Goal: Task Accomplishment & Management: Use online tool/utility

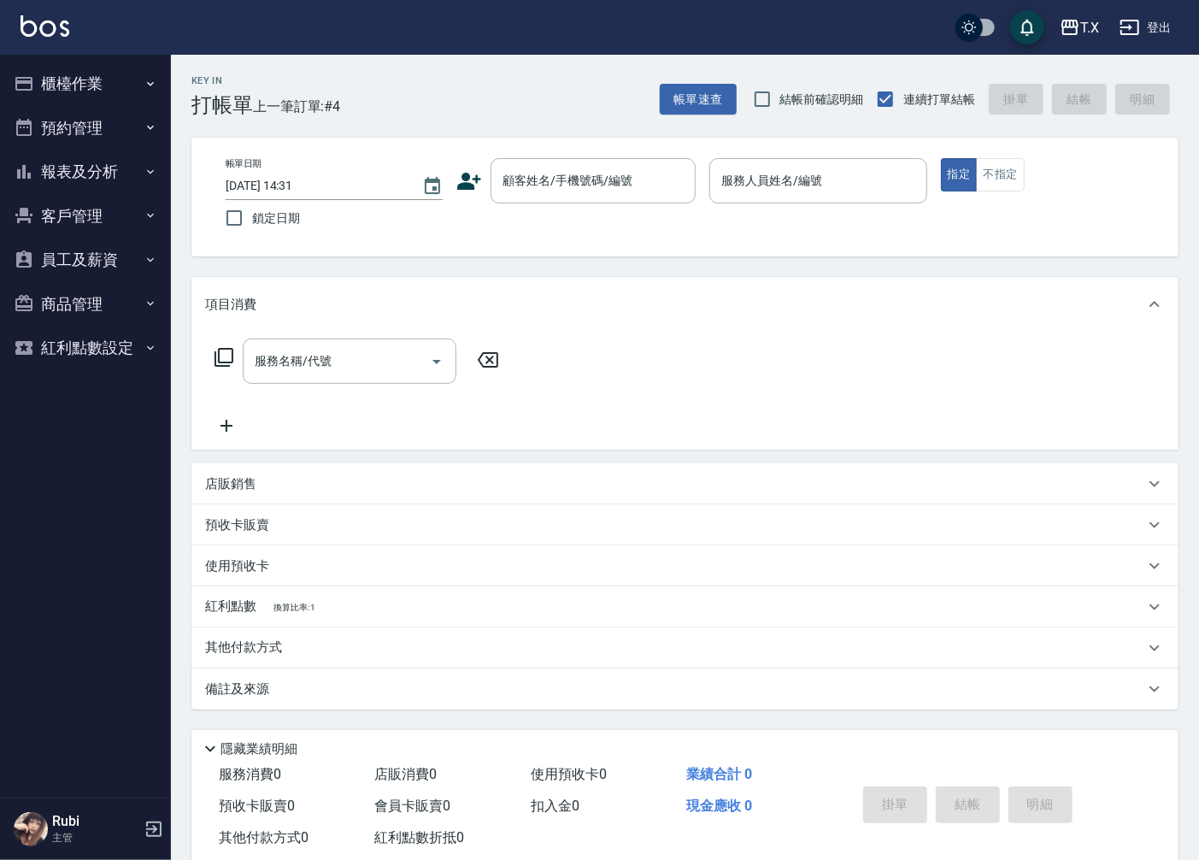
click at [812, 265] on div "Key In 打帳單 上一筆訂單:#4 帳單速查 結帳前確認明細 連續打單結帳 掛單 結帳 明細 帳單日期 [DATE] 14:31 鎖定日期 顧客姓名/手機…" at bounding box center [685, 475] width 1028 height 840
click at [599, 190] on input "顧客姓名/手機號碼/編號" at bounding box center [580, 181] width 164 height 30
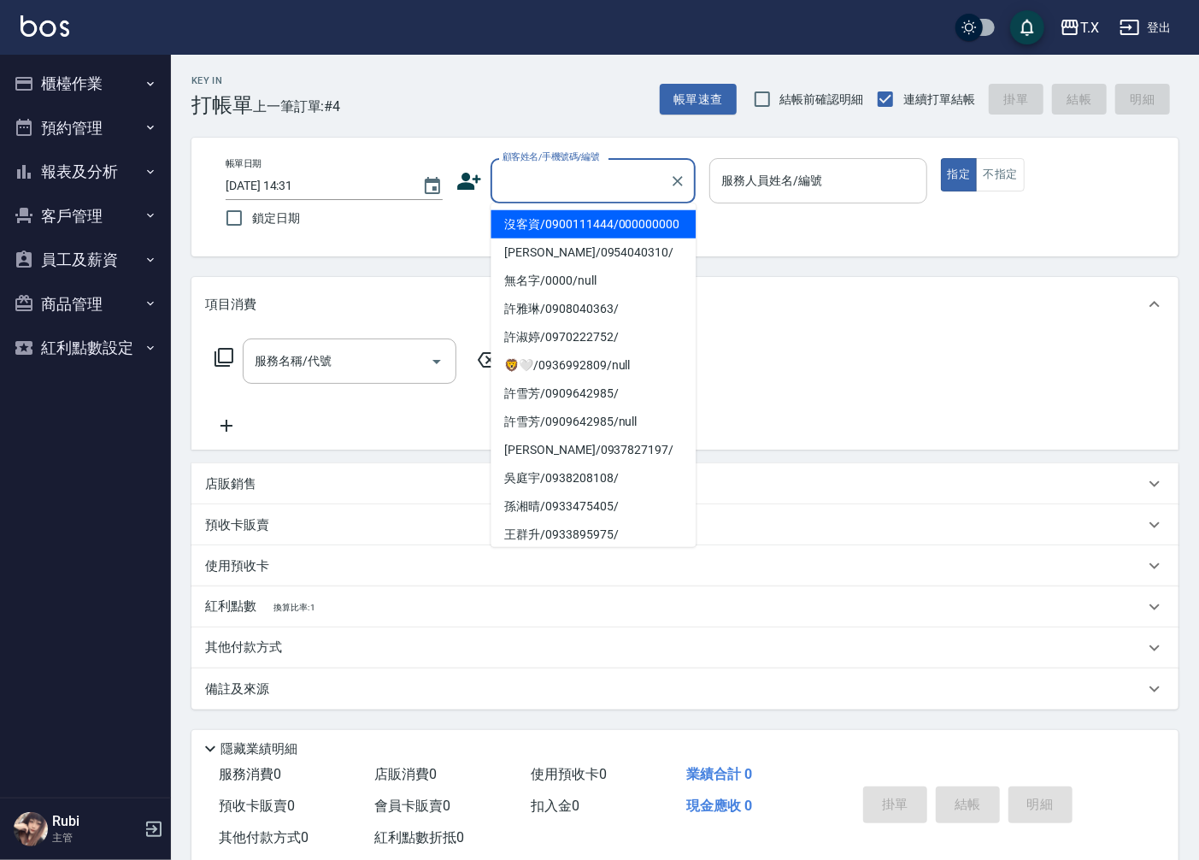
click at [605, 234] on li "沒客資/0900111444/000000000" at bounding box center [592, 224] width 205 height 28
type input "沒客資/0900111444/000000000"
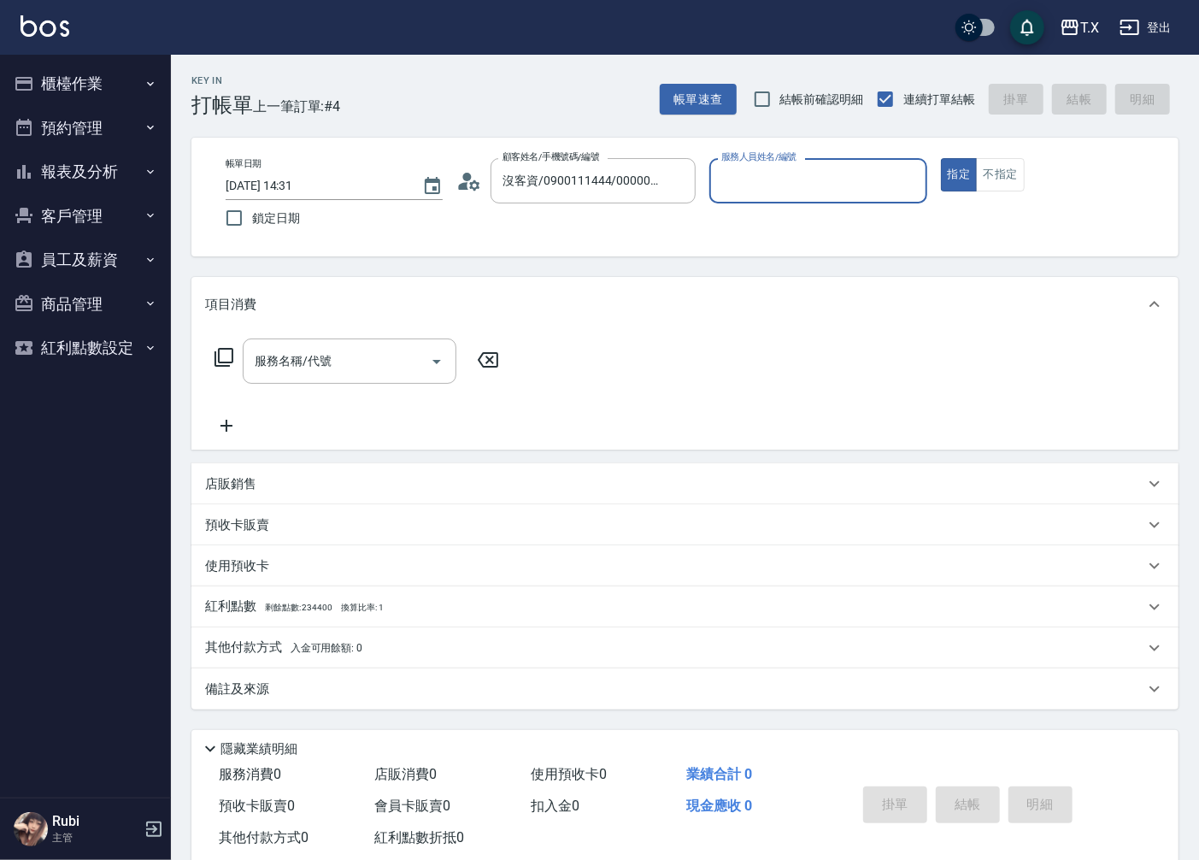
click at [749, 191] on input "服務人員姓名/編號" at bounding box center [818, 181] width 202 height 30
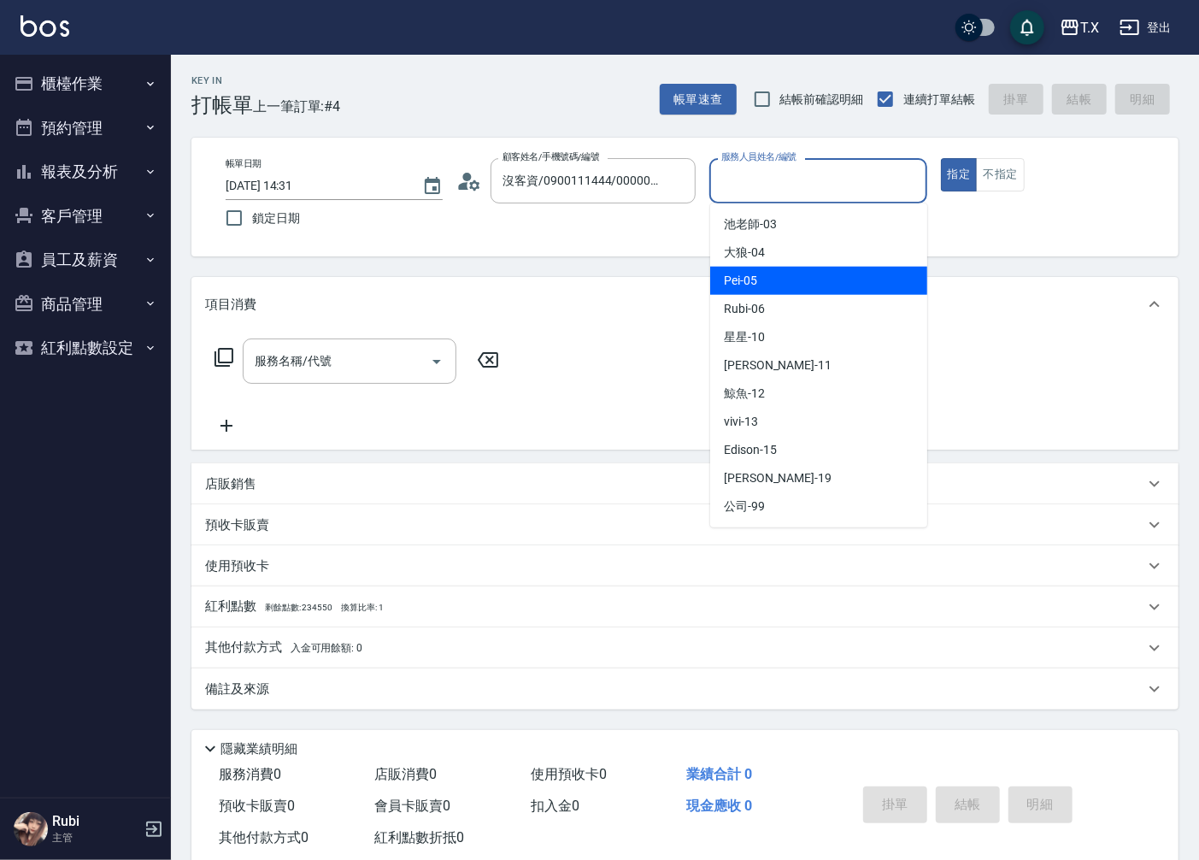
click at [775, 279] on div "Pei -05" at bounding box center [818, 281] width 217 height 28
type input "Pei-05"
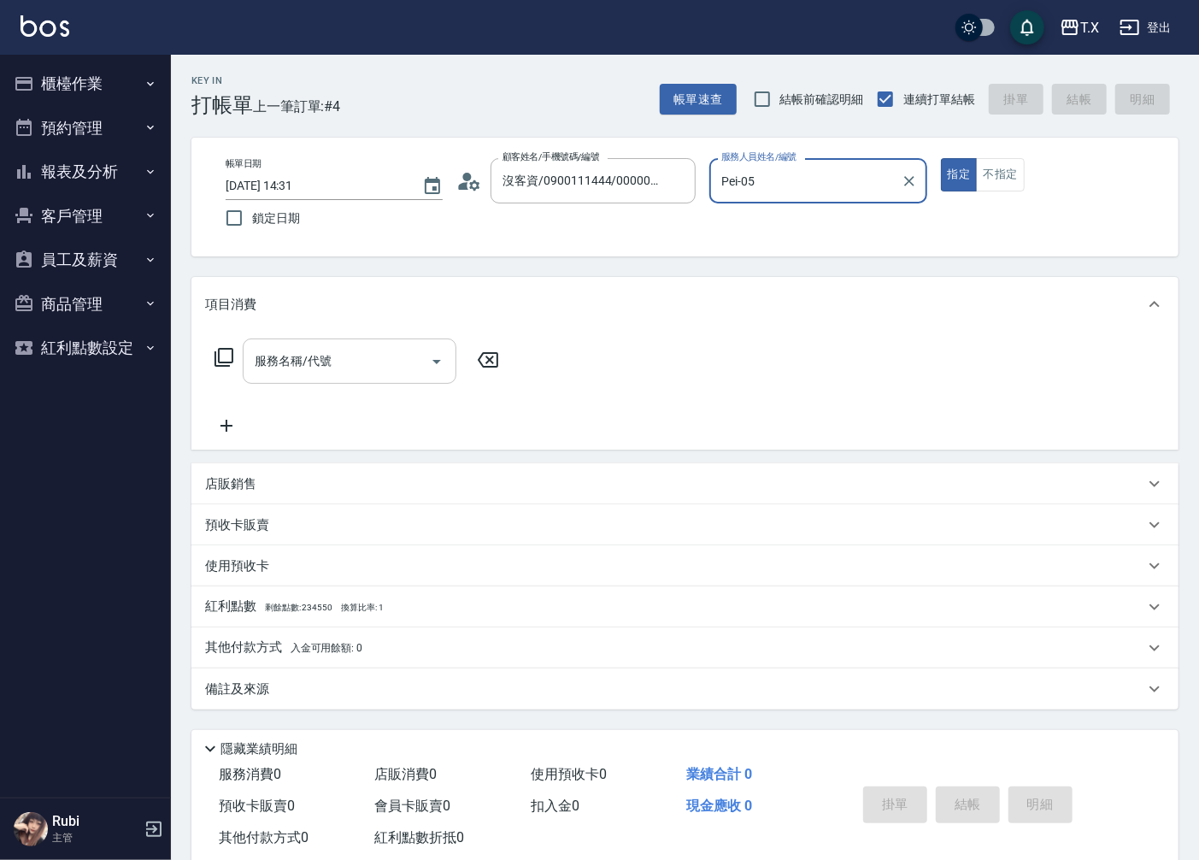
click at [398, 376] on input "服務名稱/代號" at bounding box center [336, 361] width 173 height 30
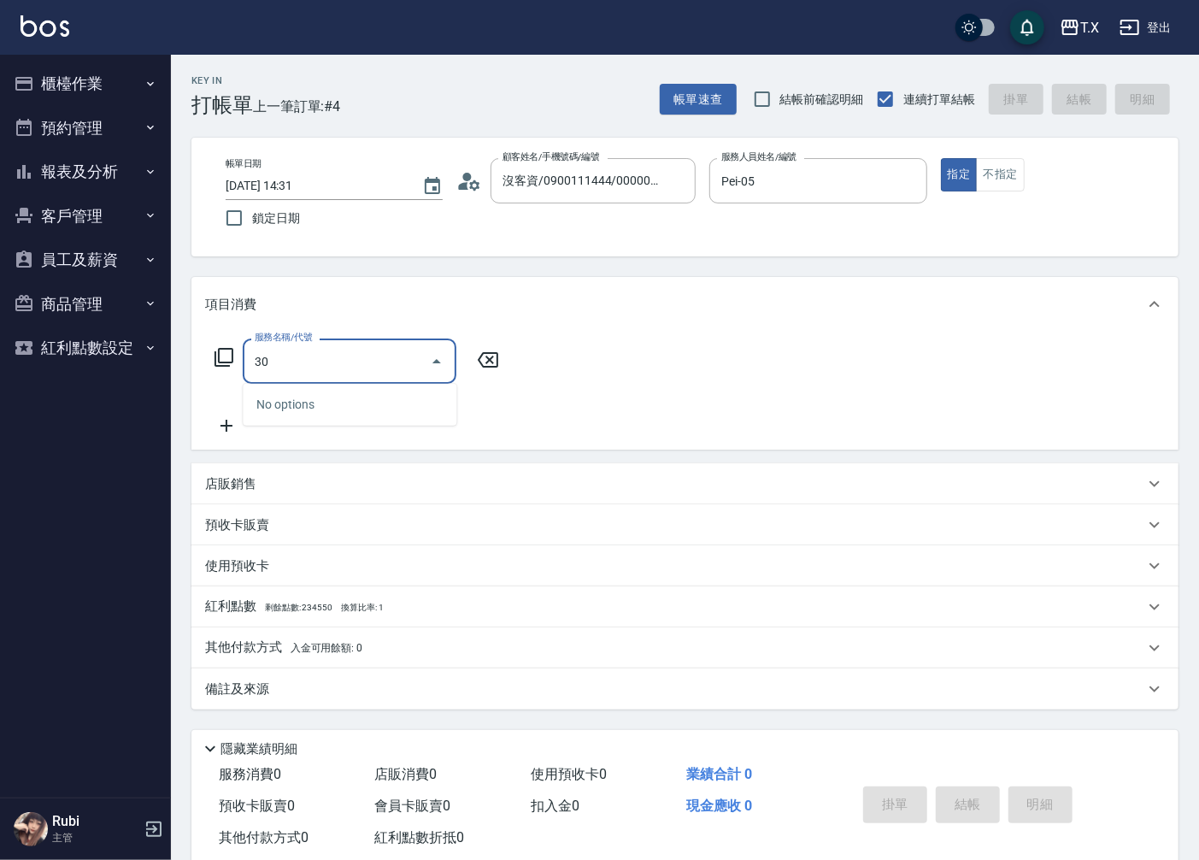
type input "301"
type input "150"
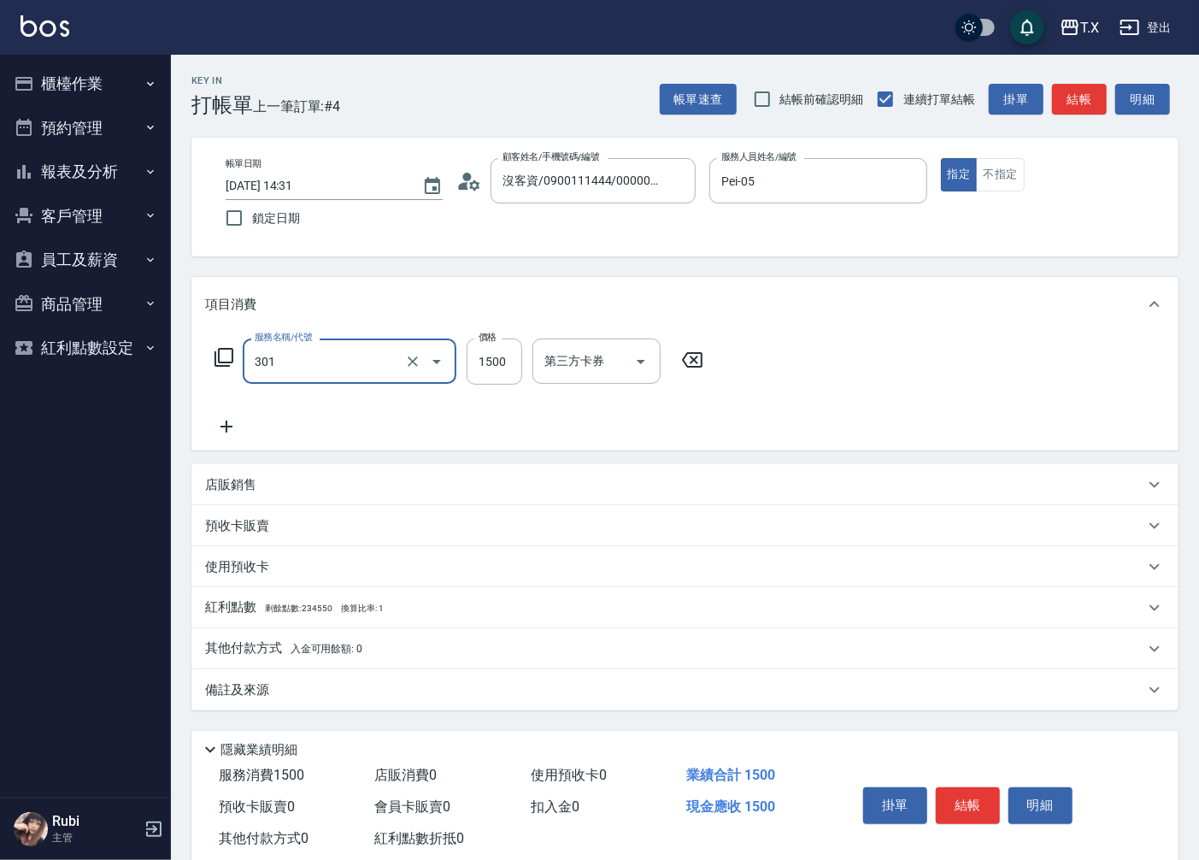
type input "燙髮(301)"
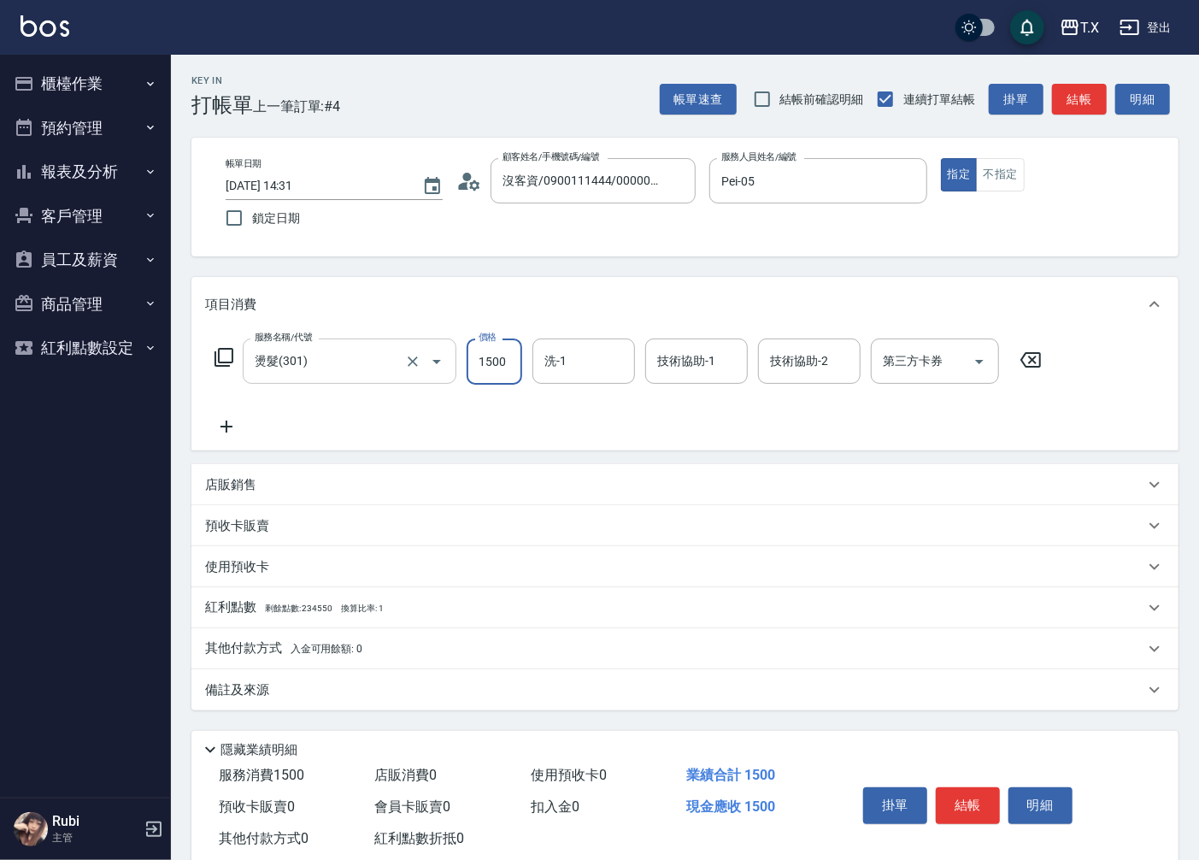
type input "1"
type input "0"
type input "180"
type input "10"
type input "1800"
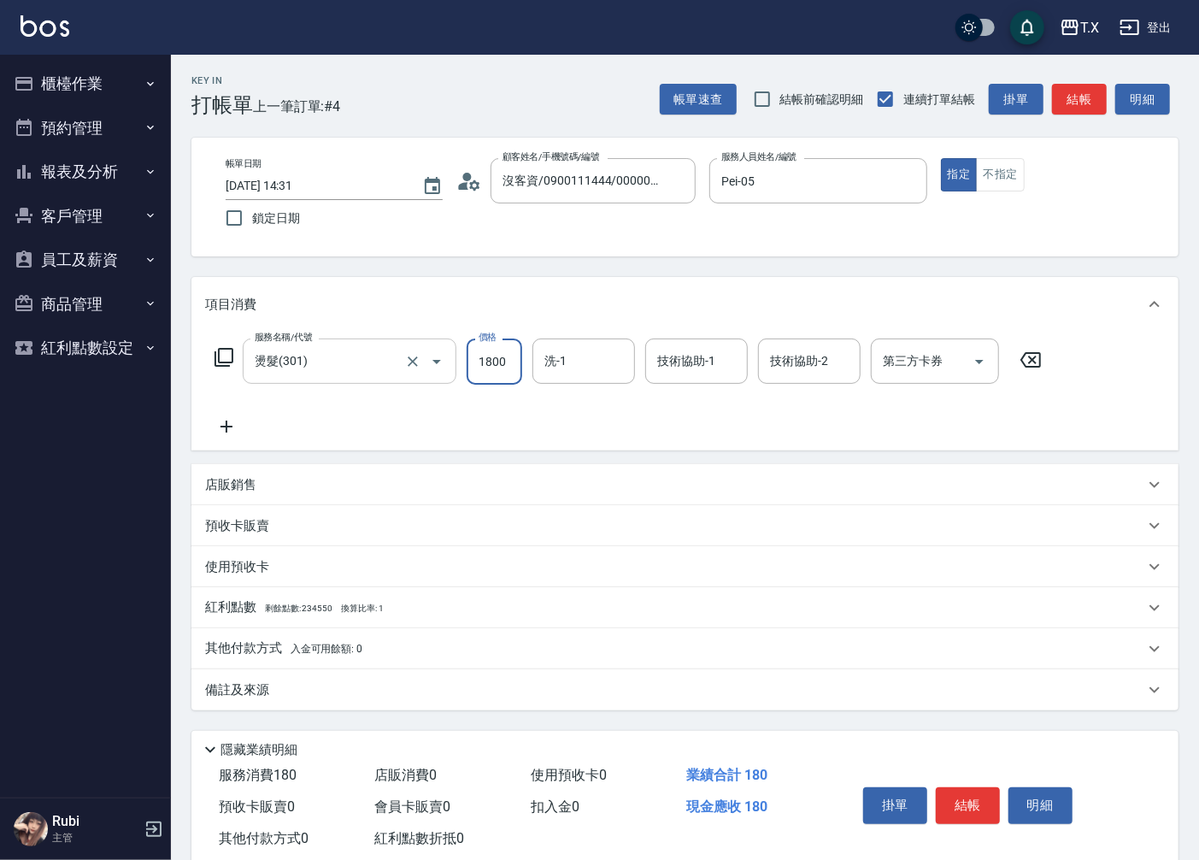
type input "180"
type input "1800"
click at [952, 797] on button "結帳" at bounding box center [968, 805] width 64 height 36
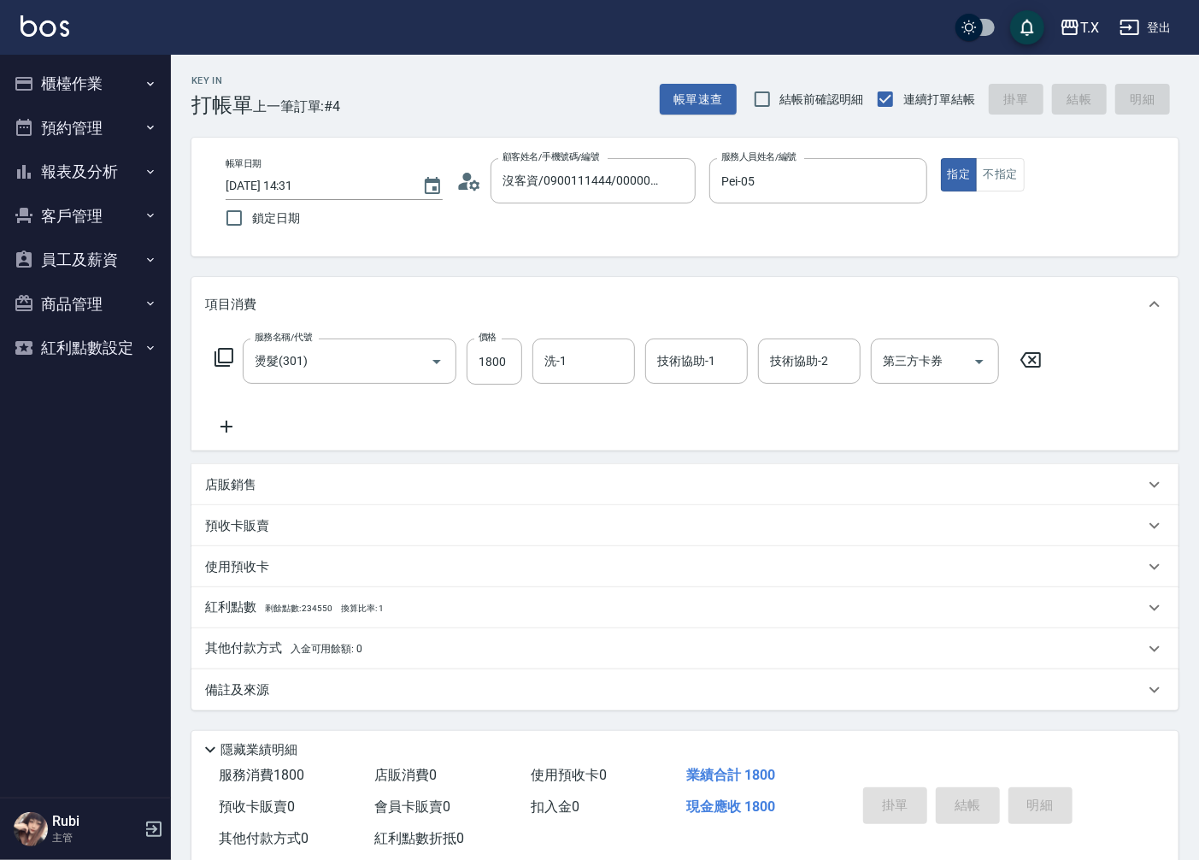
type input "[DATE] 15:15"
type input "0"
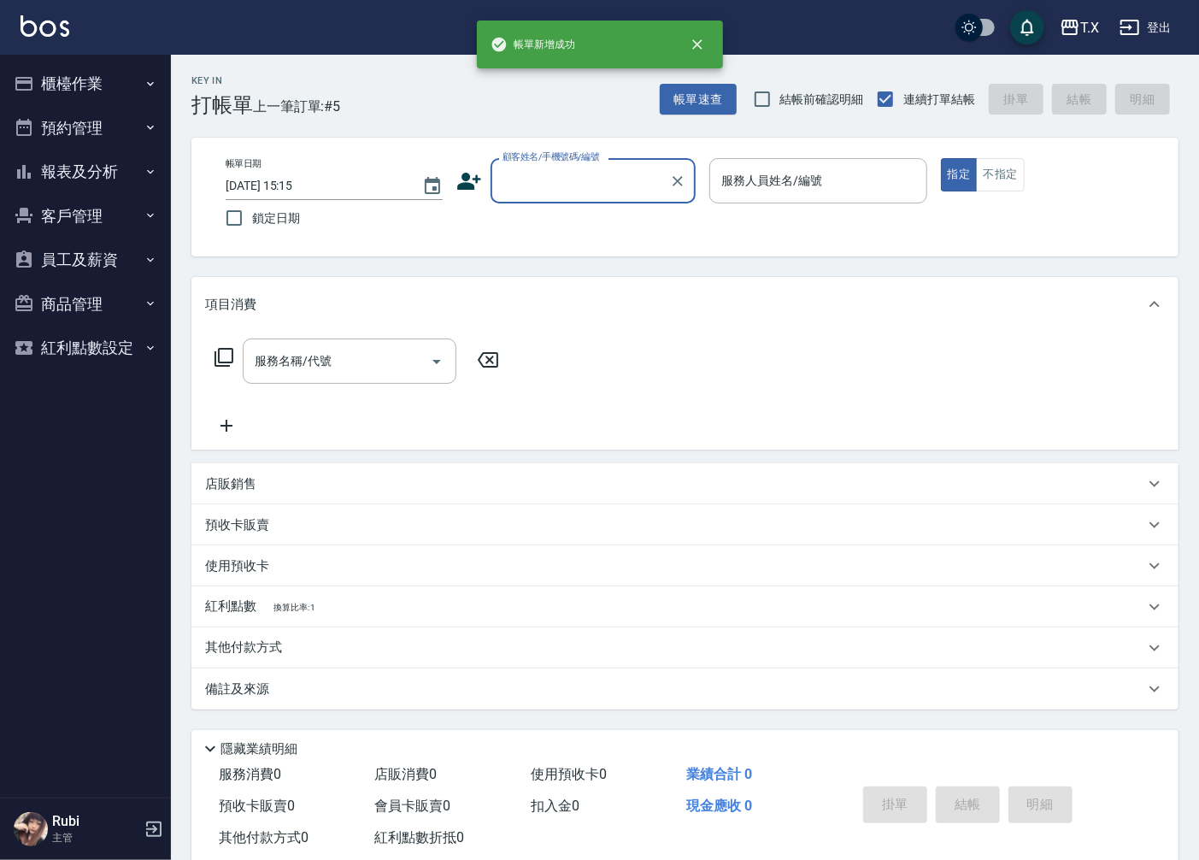
click at [642, 193] on input "顧客姓名/手機號碼/編號" at bounding box center [580, 181] width 164 height 30
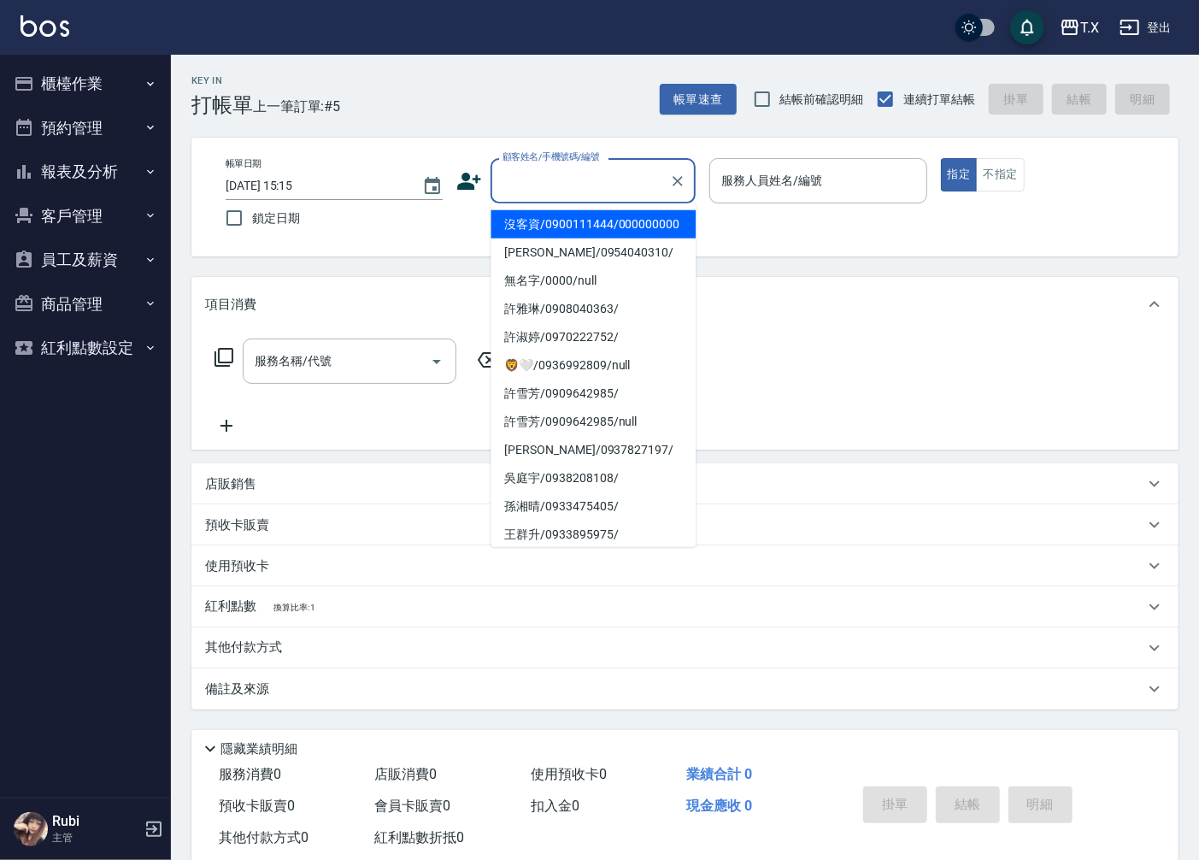
click at [650, 226] on li "沒客資/0900111444/000000000" at bounding box center [592, 224] width 205 height 28
type input "沒客資/0900111444/000000000"
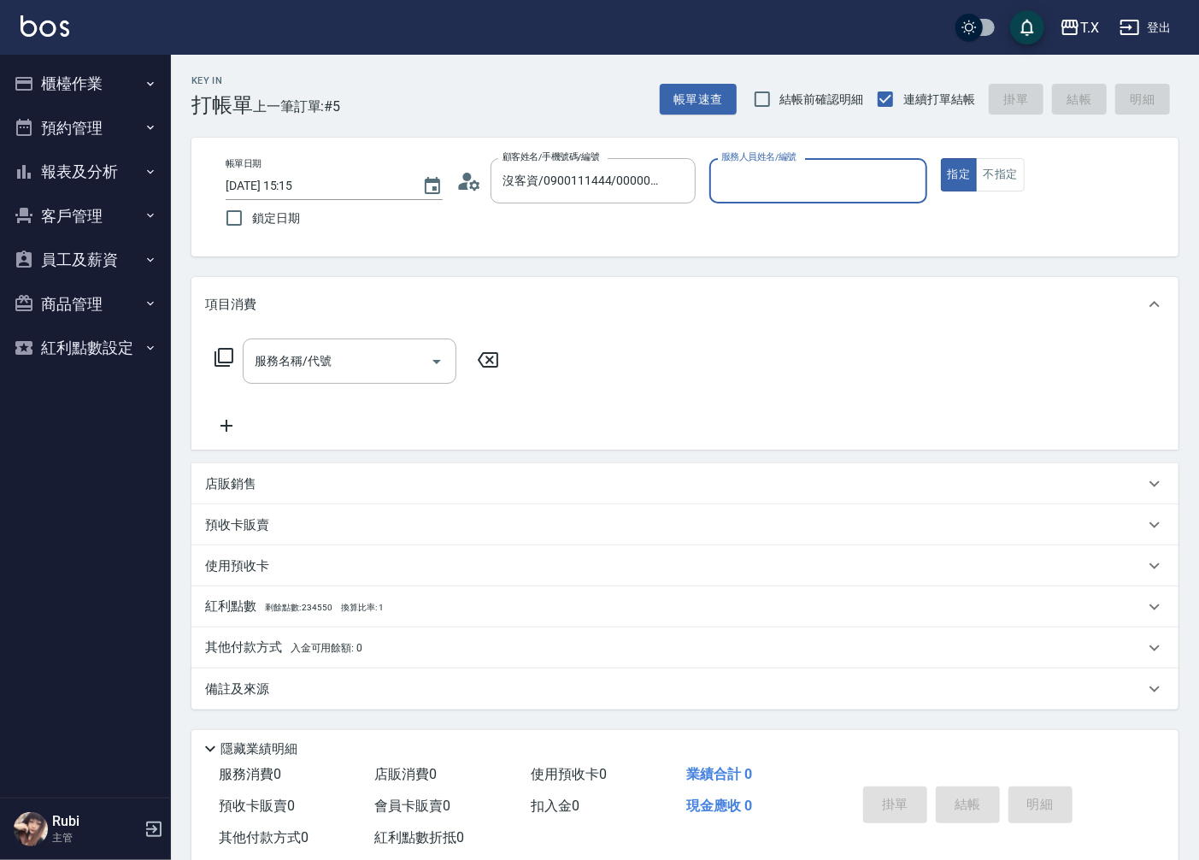
click at [778, 155] on label "服務人員姓名/編號" at bounding box center [758, 156] width 75 height 13
click at [778, 166] on input "服務人員姓名/編號" at bounding box center [818, 181] width 202 height 30
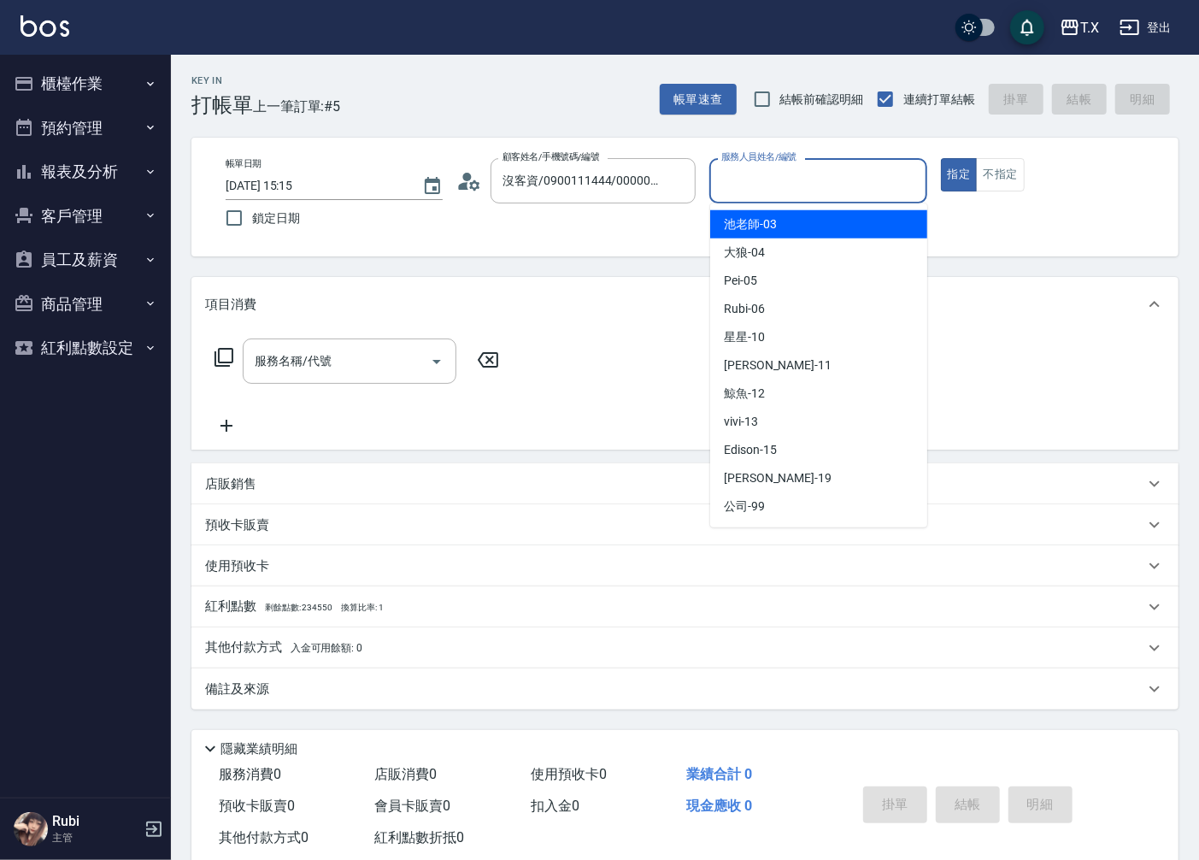
click at [782, 167] on input "服務人員姓名/編號" at bounding box center [818, 181] width 202 height 30
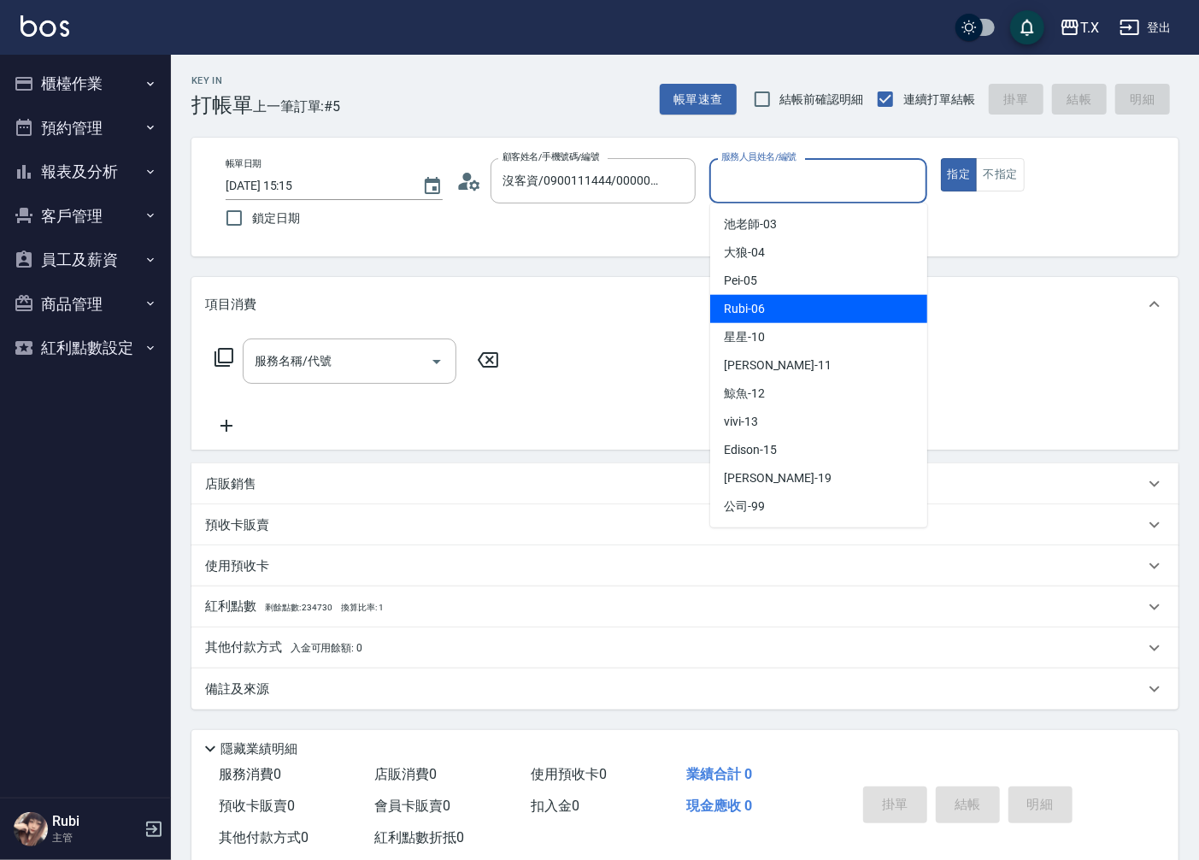
click at [762, 317] on span "Rubi -06" at bounding box center [744, 309] width 41 height 18
type input "Rubi-06"
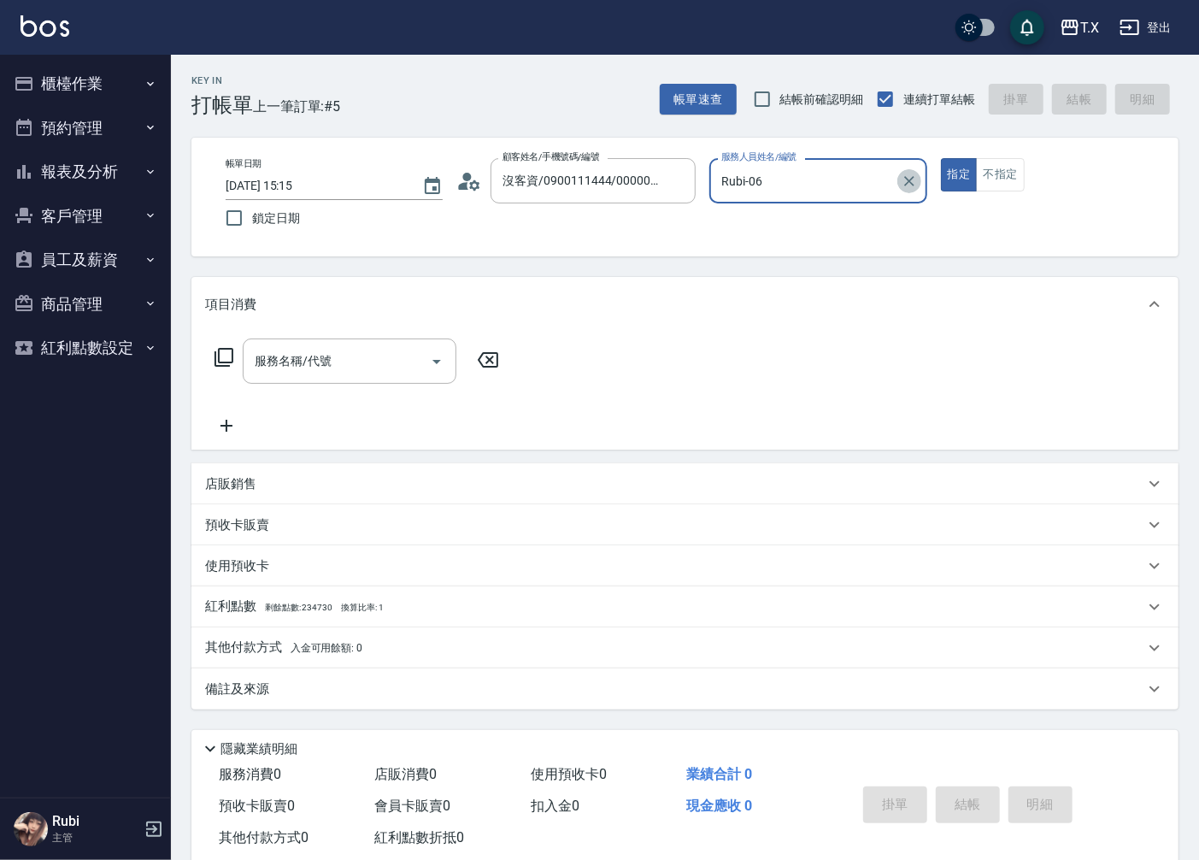
click at [915, 181] on icon "Clear" at bounding box center [909, 181] width 17 height 17
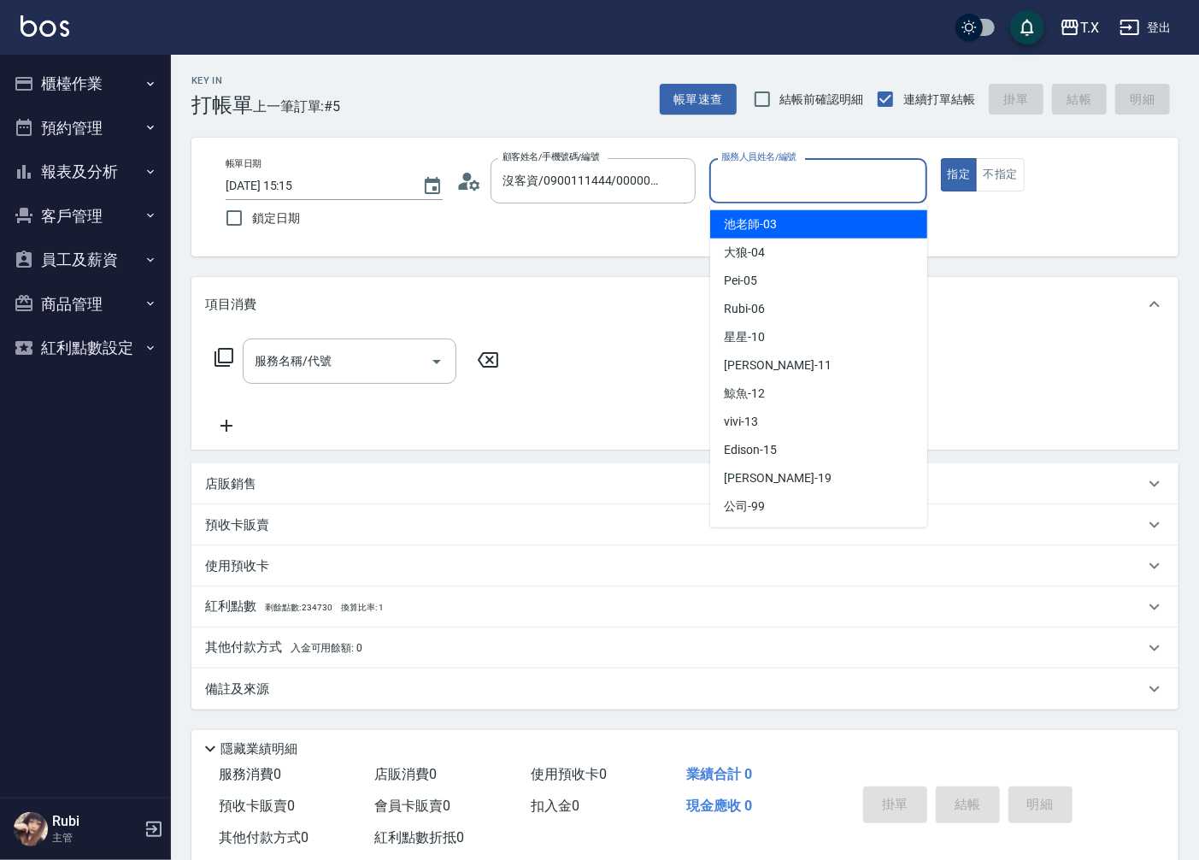
click at [872, 184] on input "服務人員姓名/編號" at bounding box center [818, 181] width 202 height 30
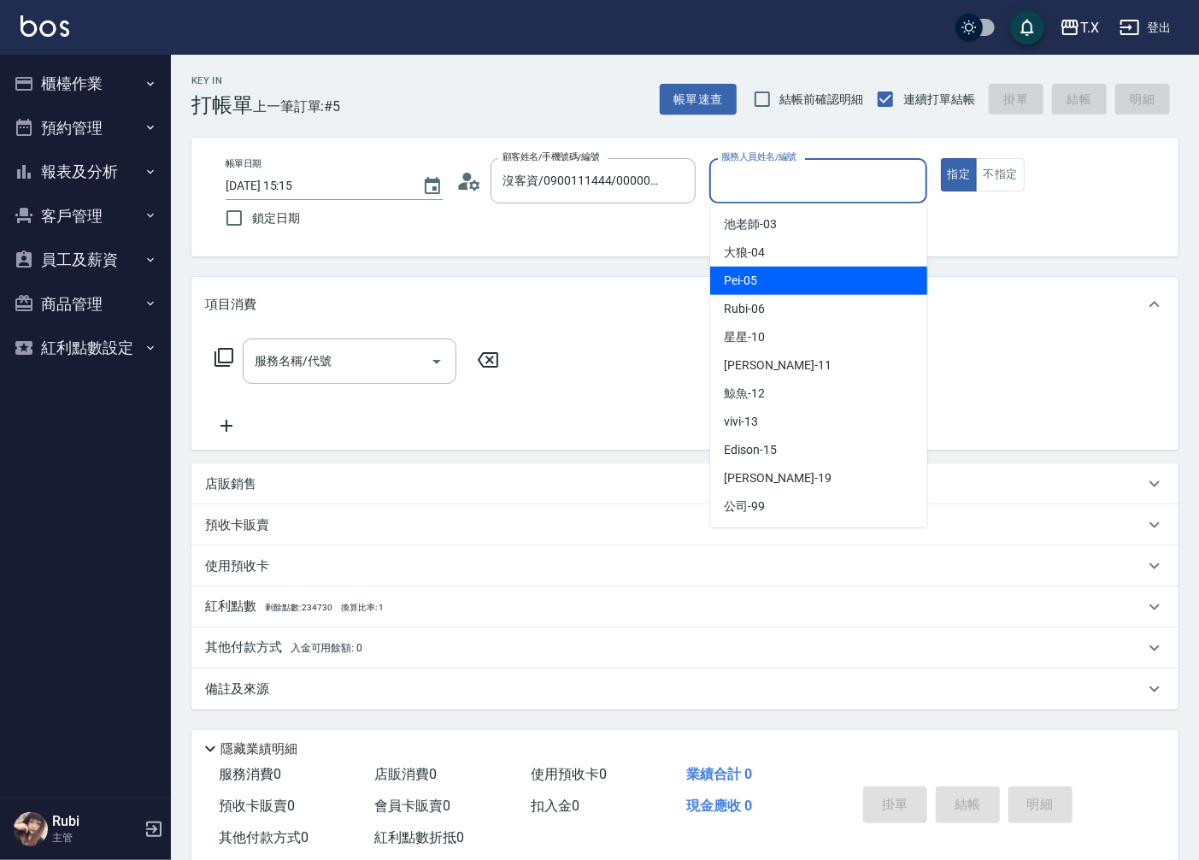
click at [762, 271] on div "Pei -05" at bounding box center [818, 281] width 217 height 28
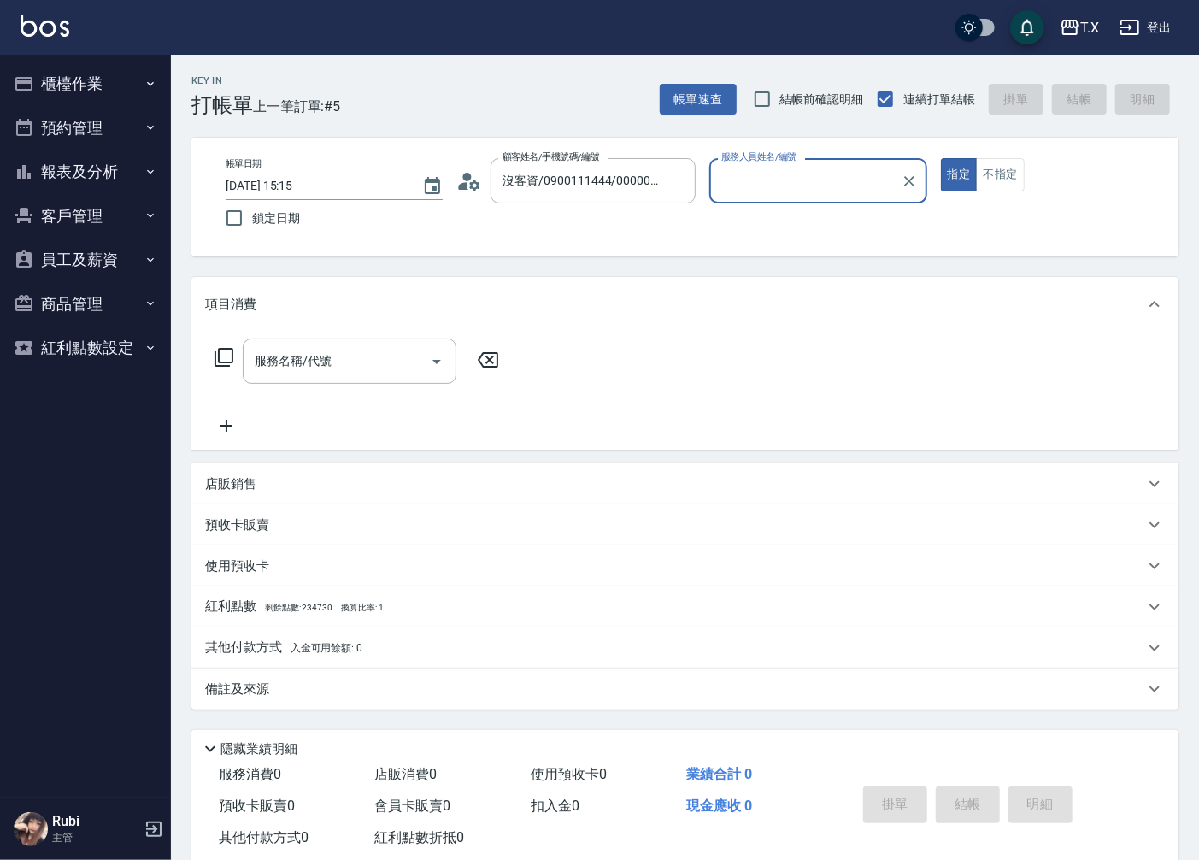
type input "Pei-05"
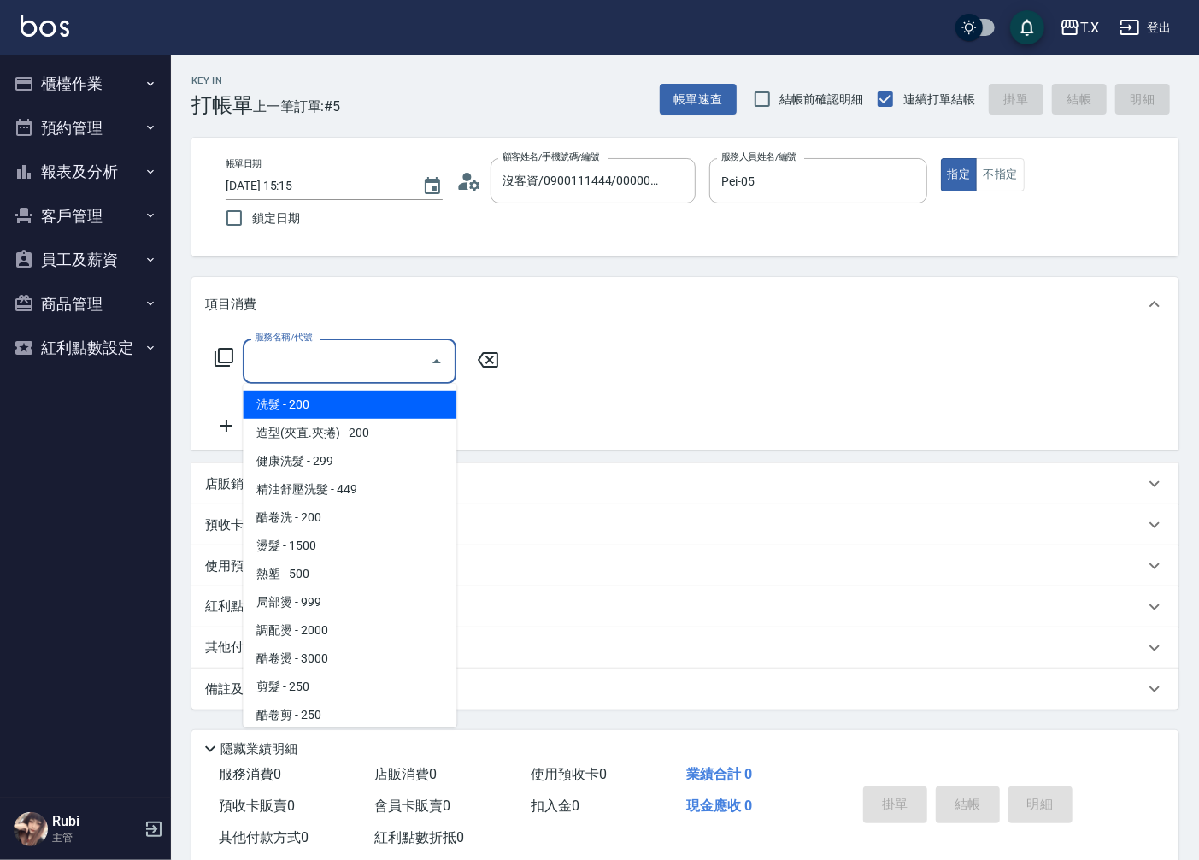
click at [393, 361] on input "服務名稱/代號" at bounding box center [336, 361] width 173 height 30
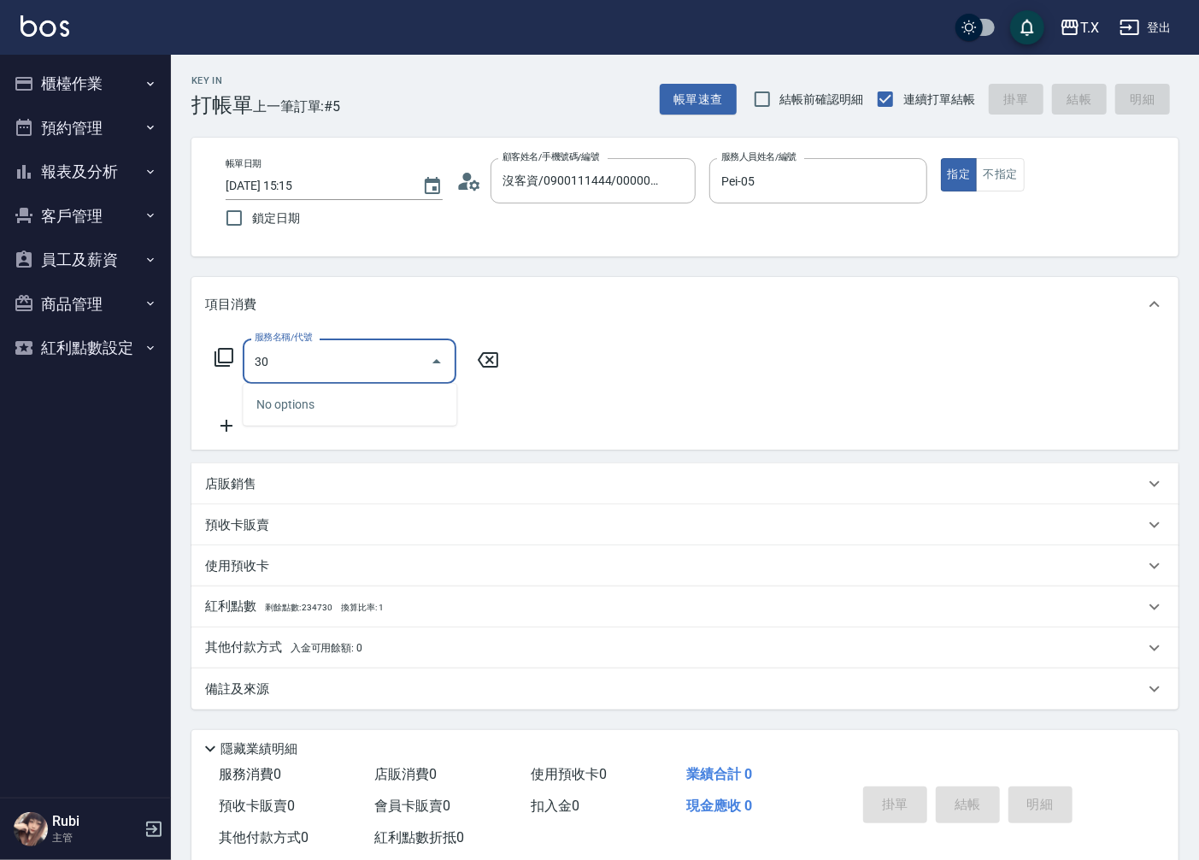
type input "301"
type input "150"
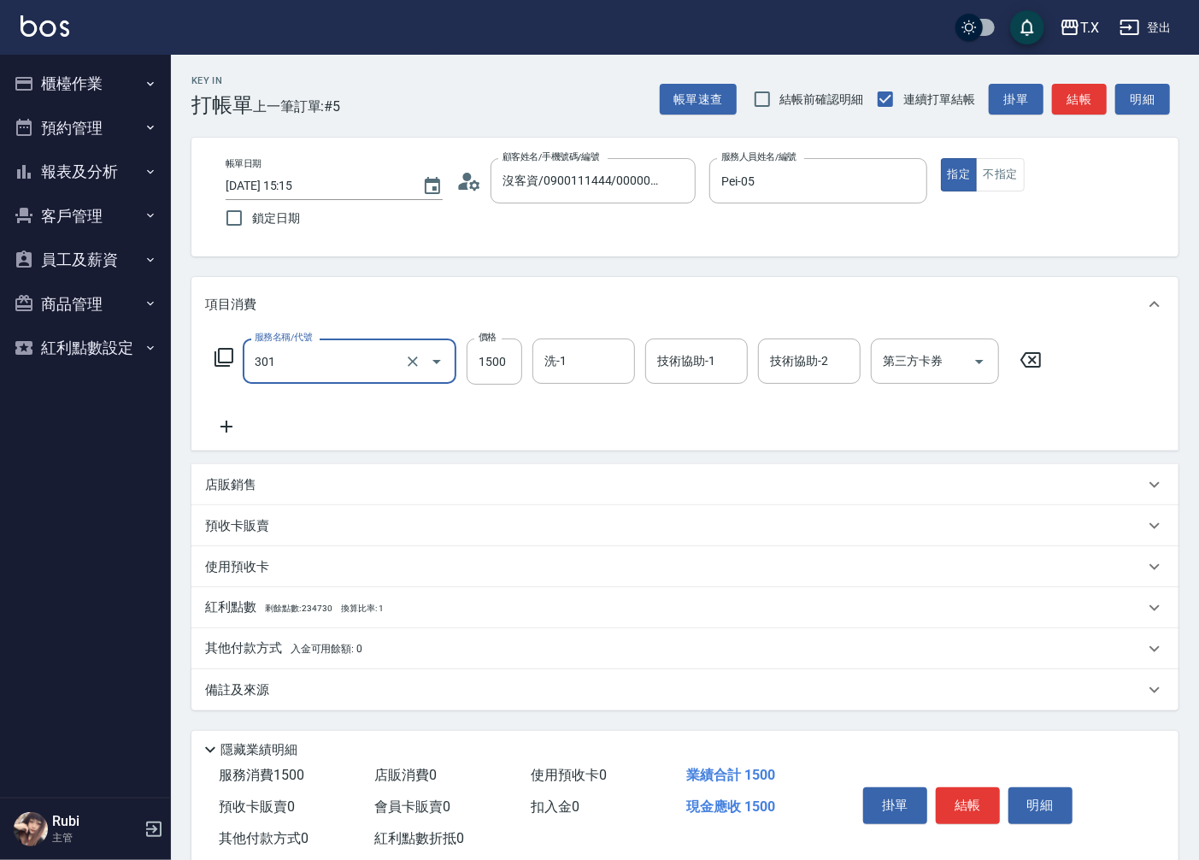
type input "燙髮(301)"
type input "2"
type input "0"
type input "200"
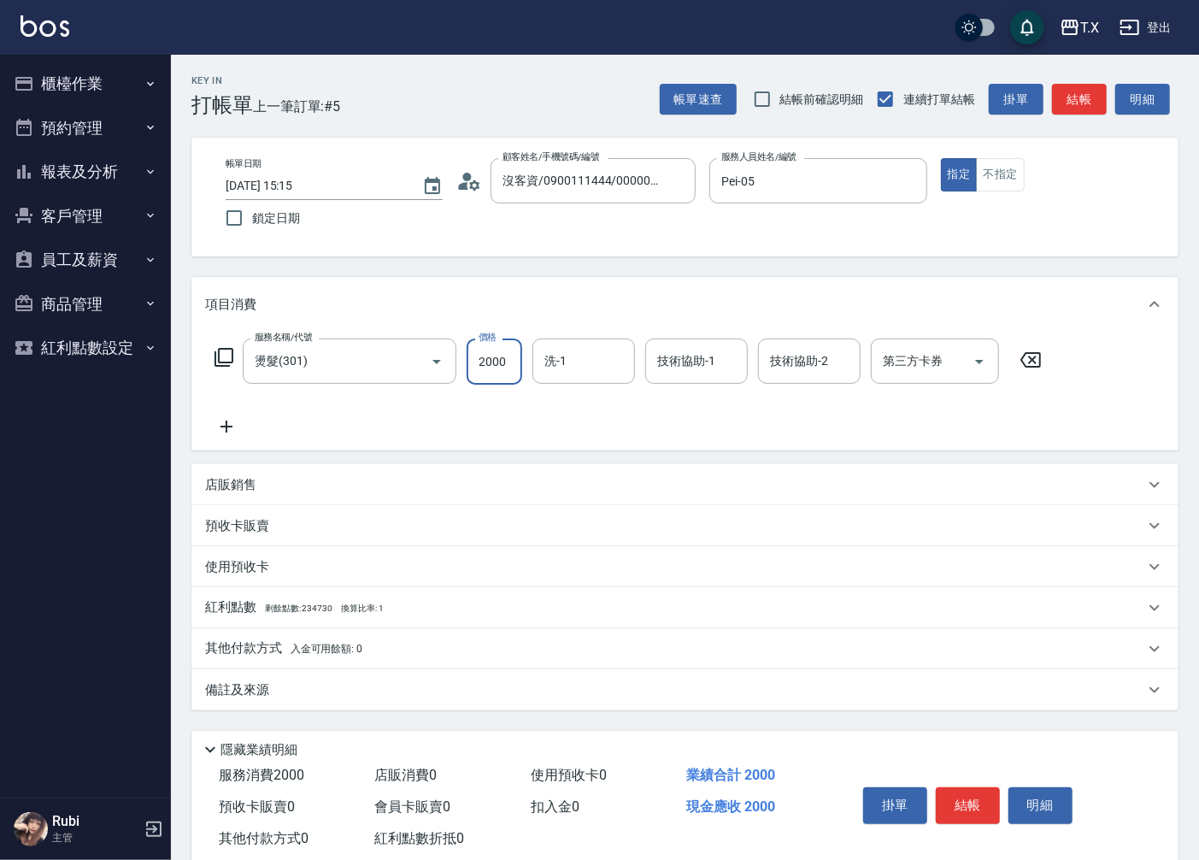
type input "2000"
click at [591, 365] on input "洗-1" at bounding box center [583, 361] width 87 height 30
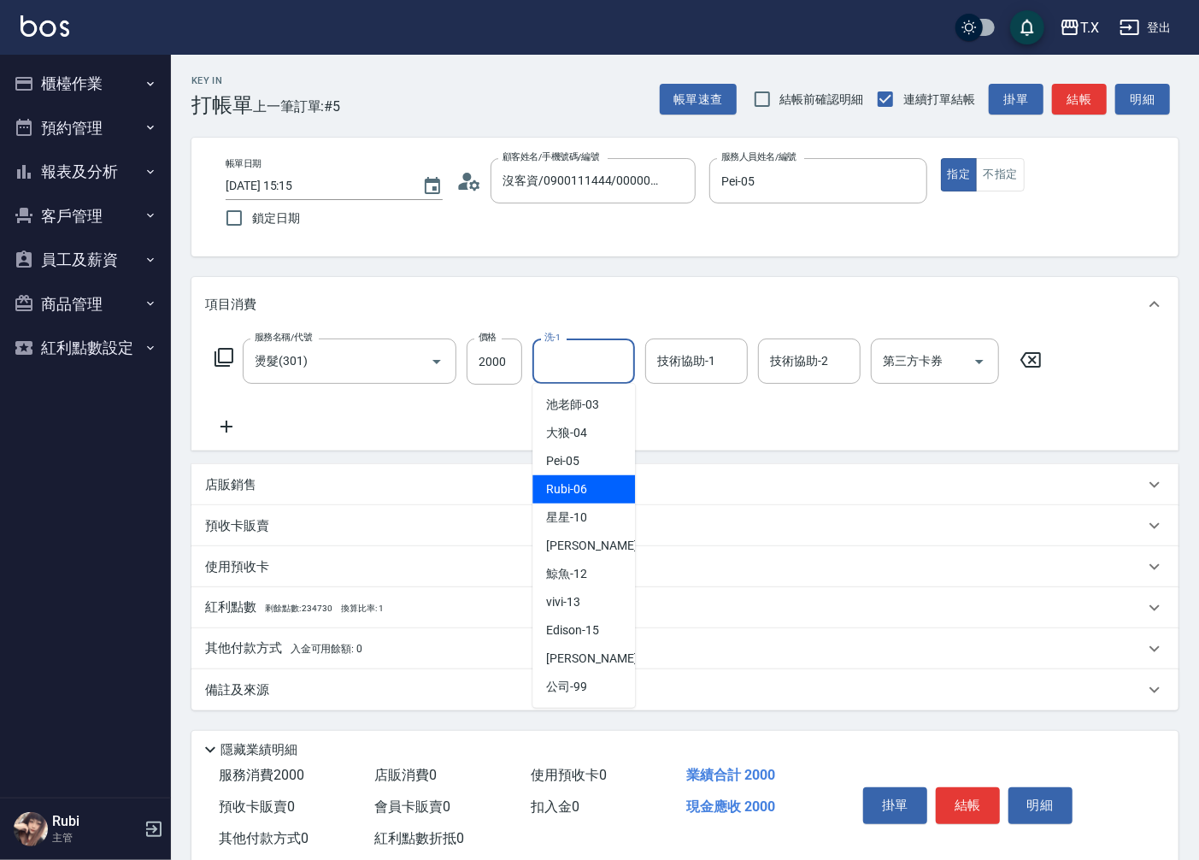
click at [604, 493] on div "Rubi -06" at bounding box center [583, 489] width 103 height 28
type input "Rubi-06"
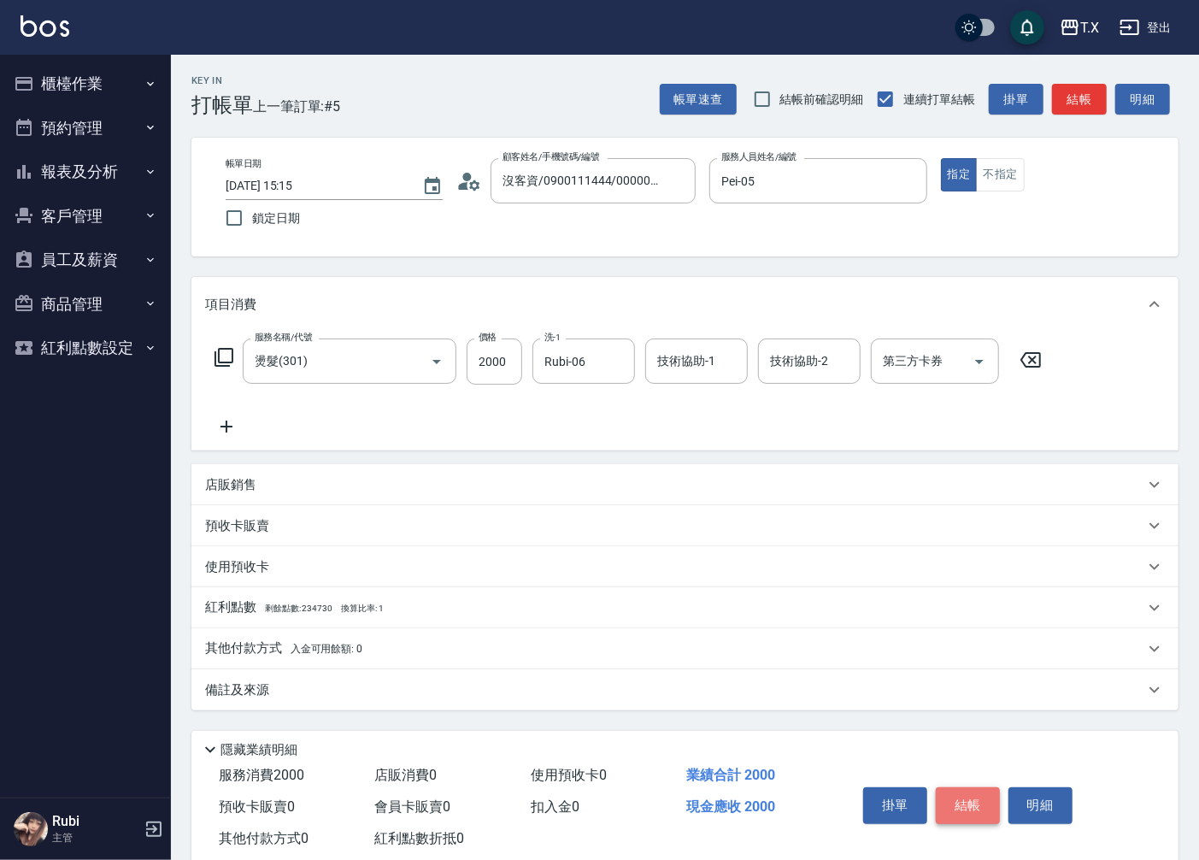
click at [960, 813] on button "結帳" at bounding box center [968, 805] width 64 height 36
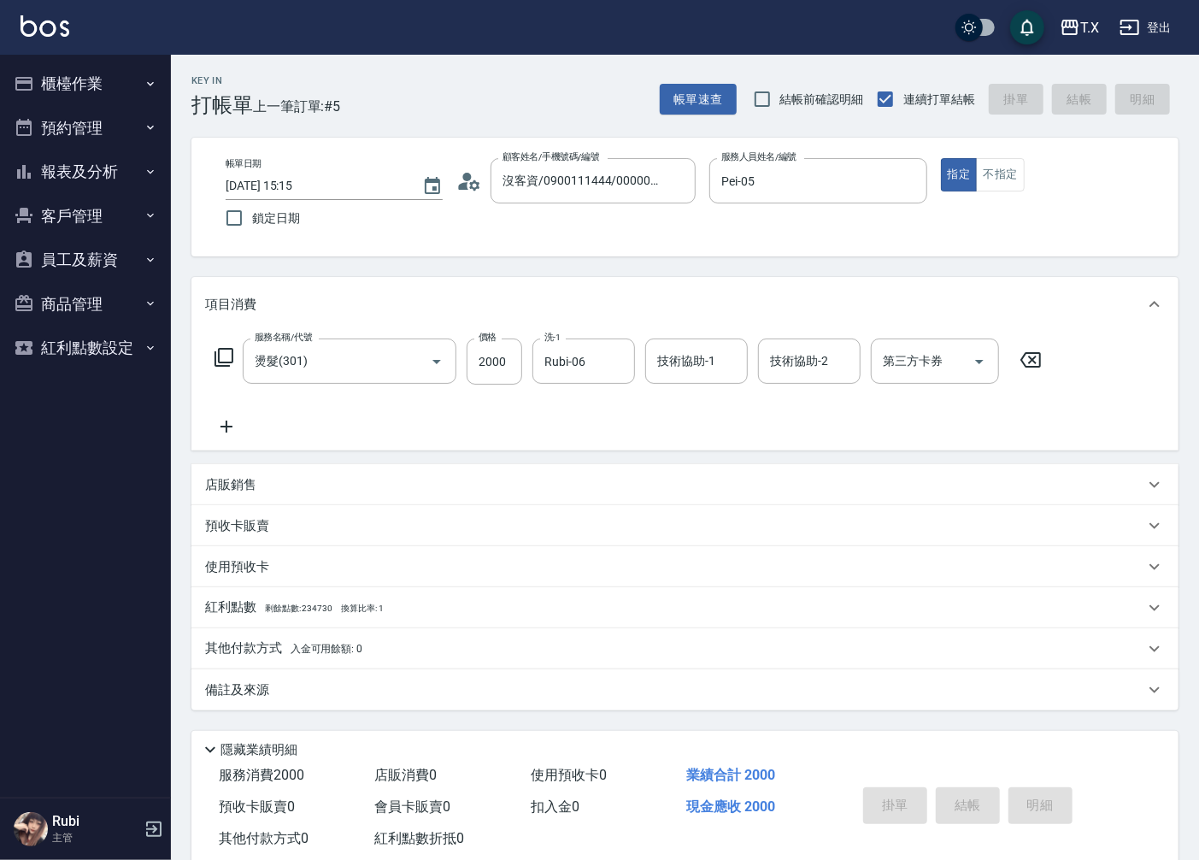
type input "[DATE] 15:17"
type input "0"
